Goal: Task Accomplishment & Management: Manage account settings

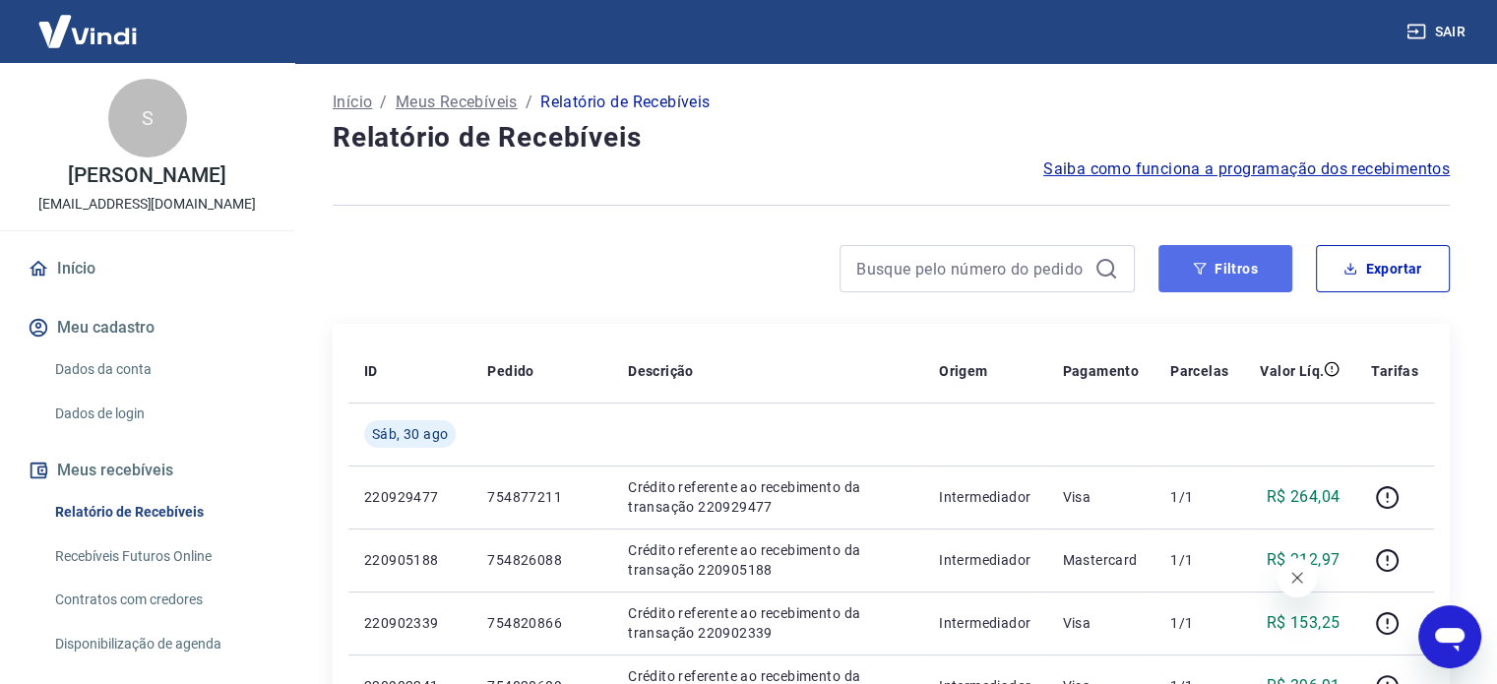
click at [1209, 272] on button "Filtros" at bounding box center [1226, 268] width 134 height 47
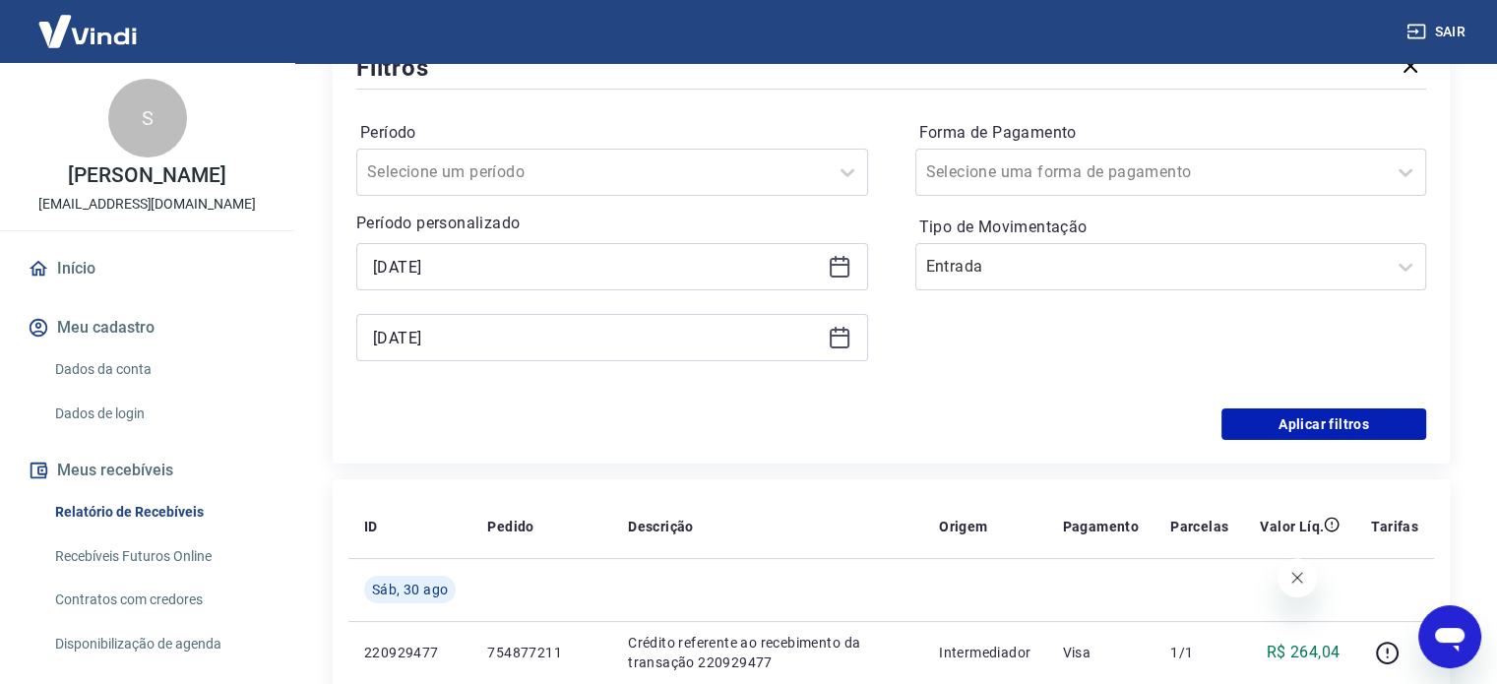
scroll to position [295, 0]
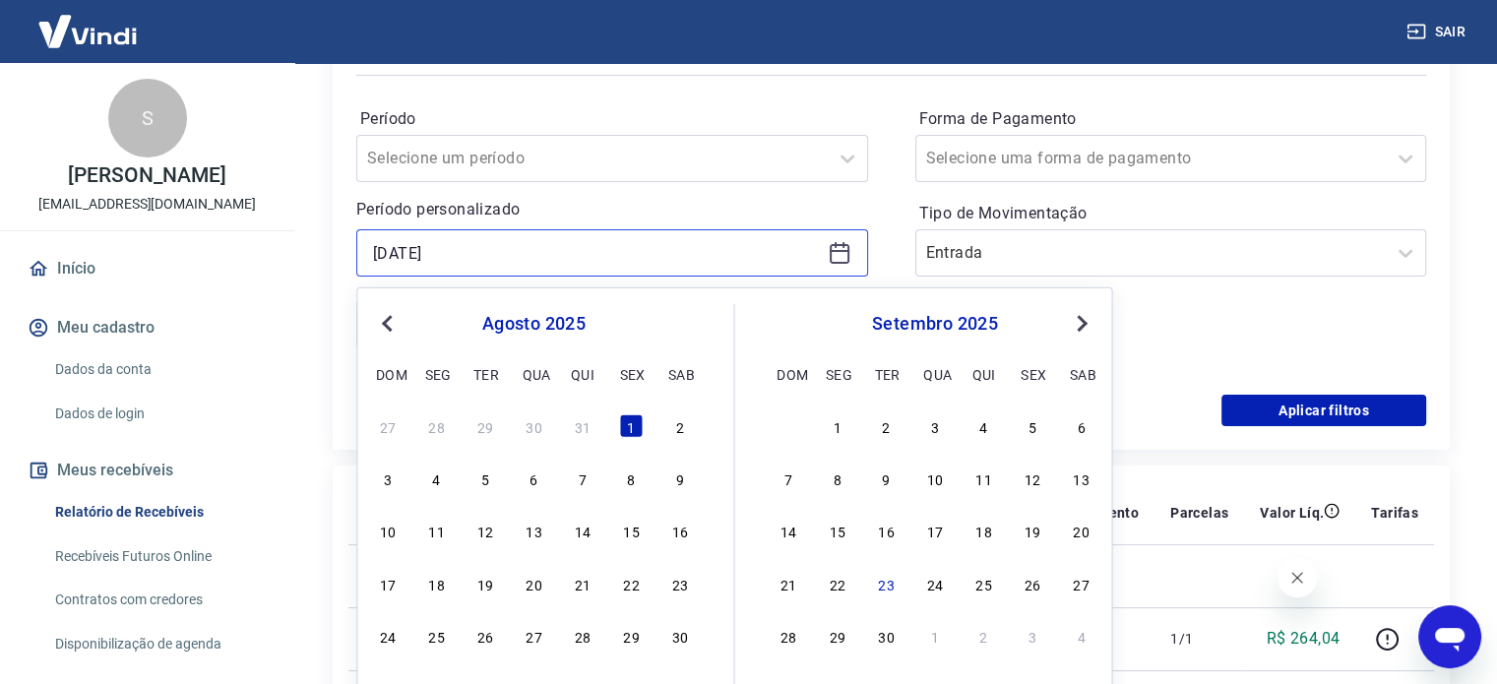
drag, startPoint x: 418, startPoint y: 251, endPoint x: 397, endPoint y: 251, distance: 21.7
click at [397, 251] on input "[DATE]" at bounding box center [596, 253] width 447 height 30
drag, startPoint x: 514, startPoint y: 252, endPoint x: 224, endPoint y: 253, distance: 289.4
click at [225, 254] on div "Sair S [PERSON_NAME] [EMAIL_ADDRESS][DOMAIN_NAME] Início Meu cadastro Dados da …" at bounding box center [748, 47] width 1497 height 684
type input "[DATE]"
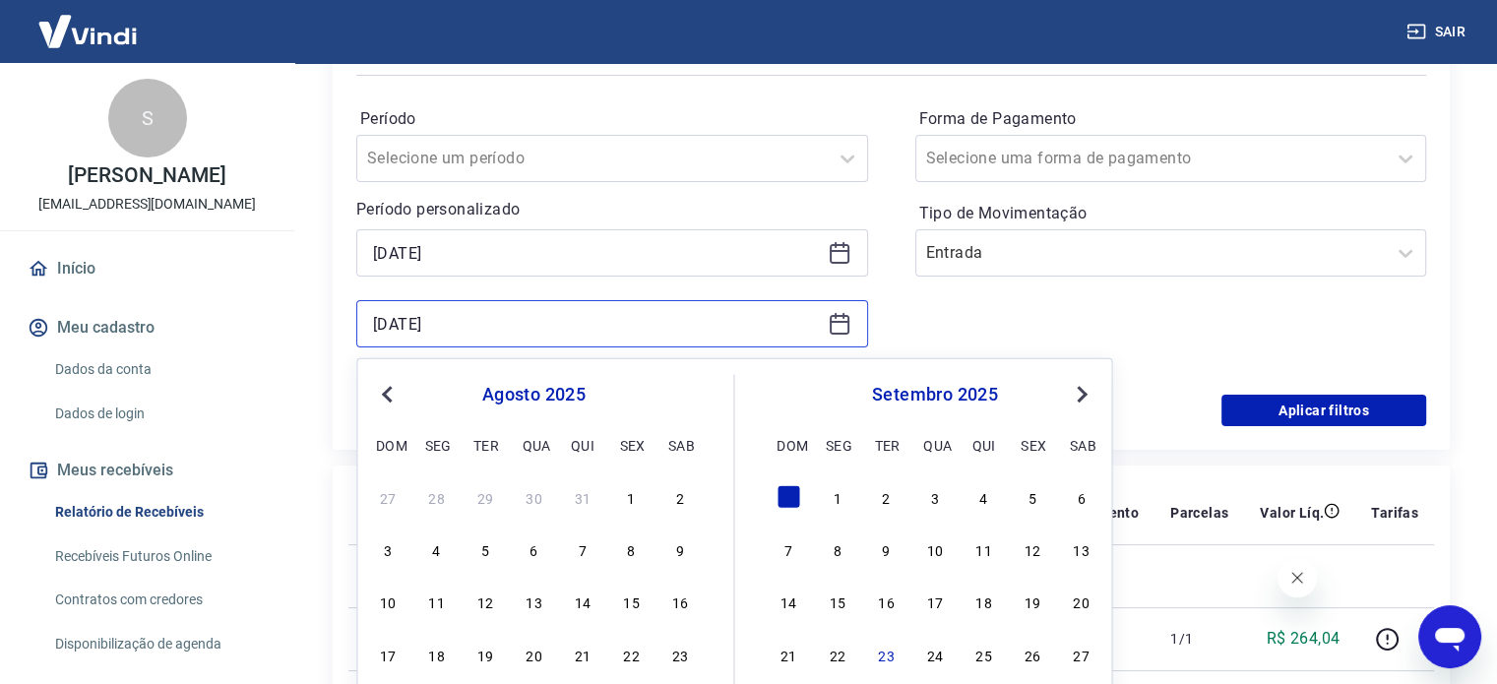
drag, startPoint x: 486, startPoint y: 326, endPoint x: 312, endPoint y: 321, distance: 174.3
type input "[DATE]"
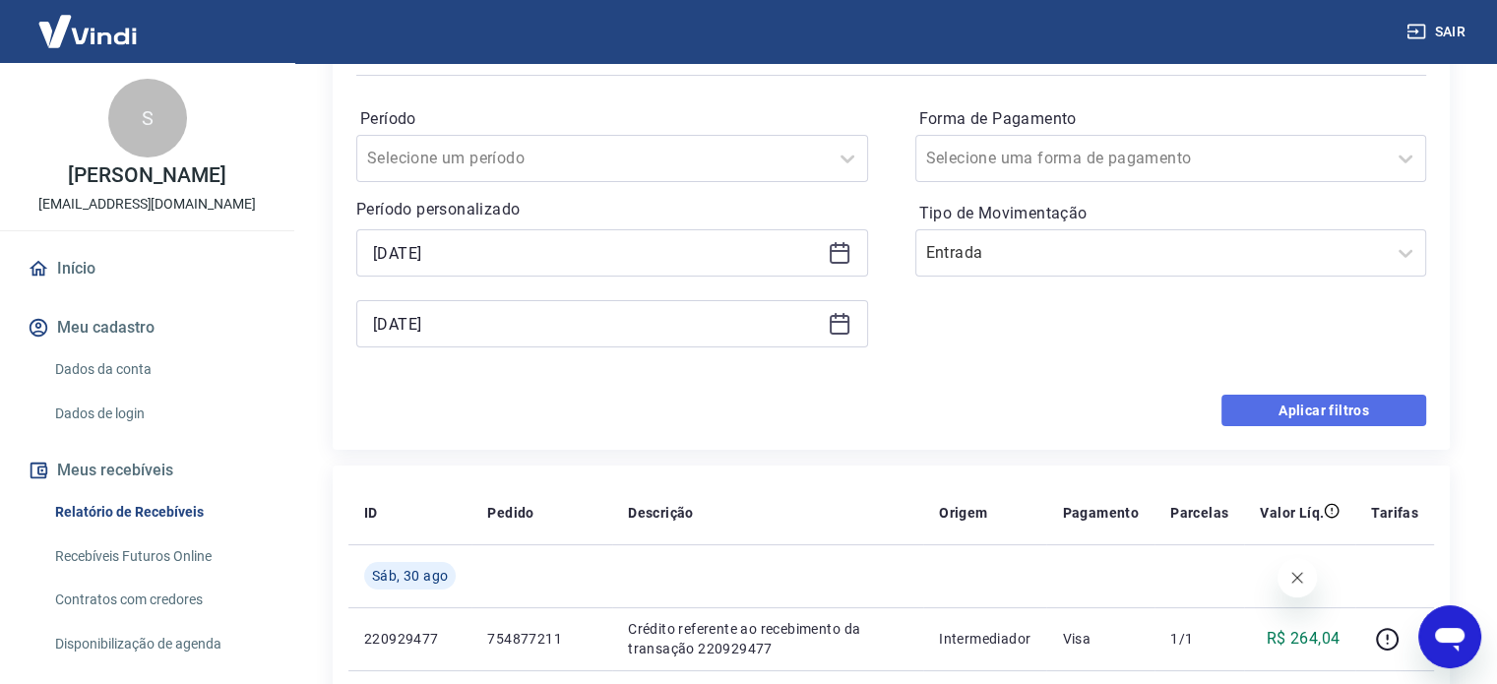
click at [1310, 405] on button "Aplicar filtros" at bounding box center [1324, 411] width 205 height 32
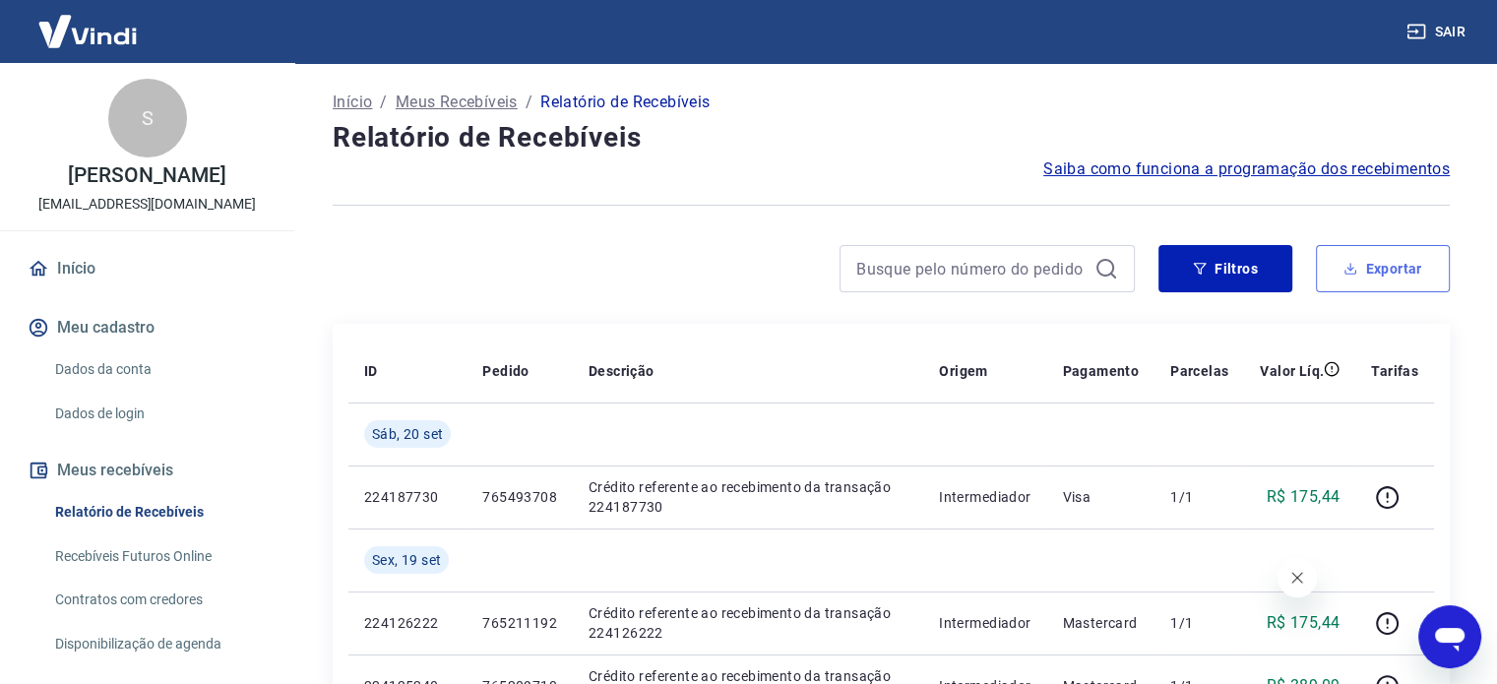
click at [1373, 271] on button "Exportar" at bounding box center [1383, 268] width 134 height 47
type input "[DATE]"
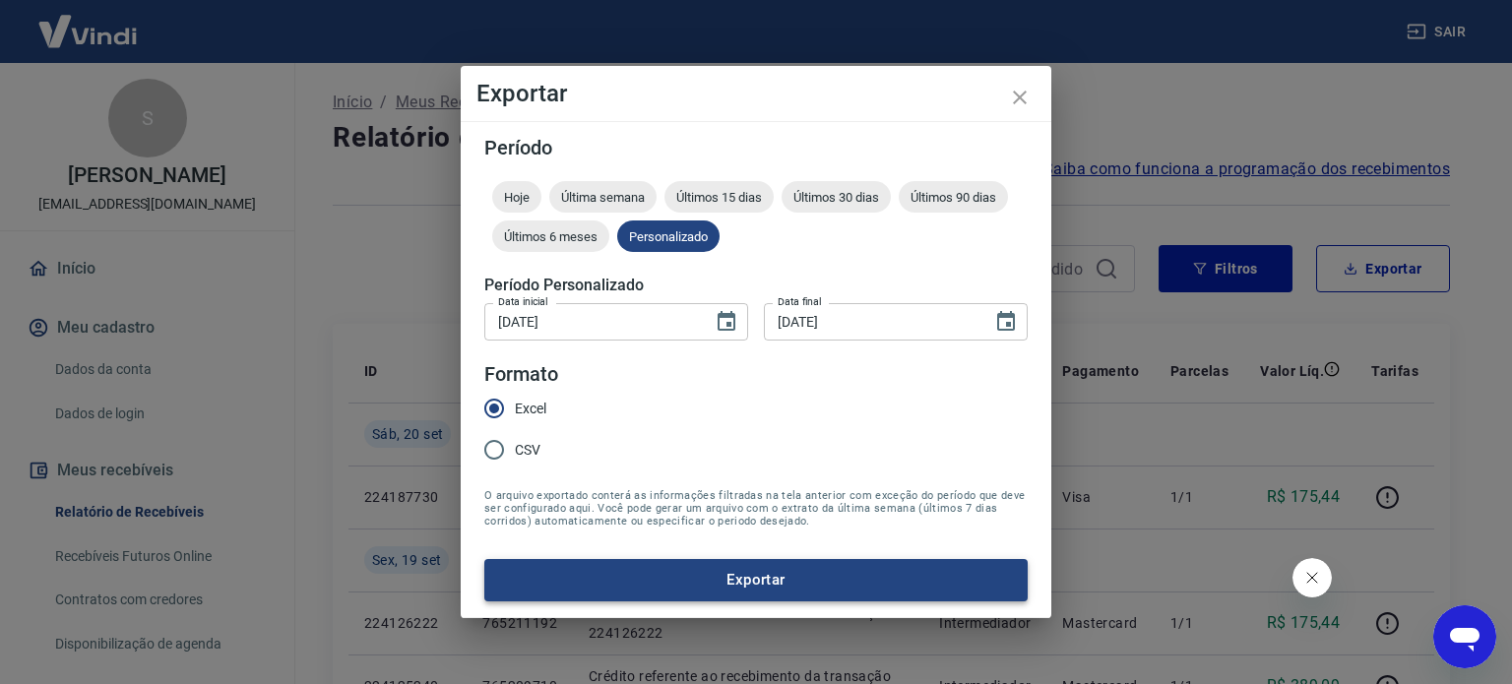
click at [770, 574] on button "Exportar" at bounding box center [755, 579] width 543 height 41
